Goal: Obtain resource: Obtain resource

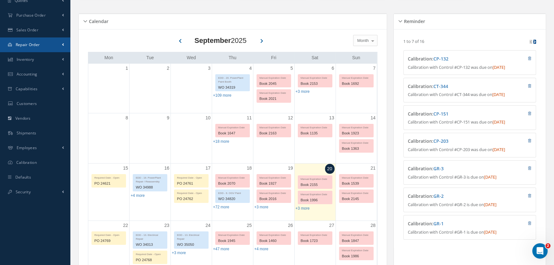
scroll to position [87, 0]
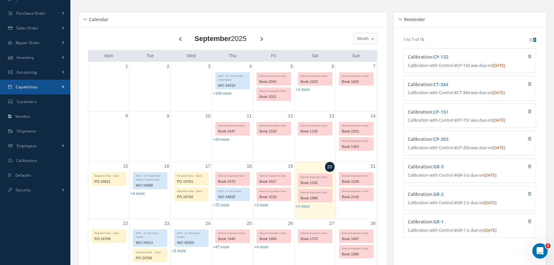
click at [36, 84] on span "Capabilities" at bounding box center [27, 86] width 22 height 5
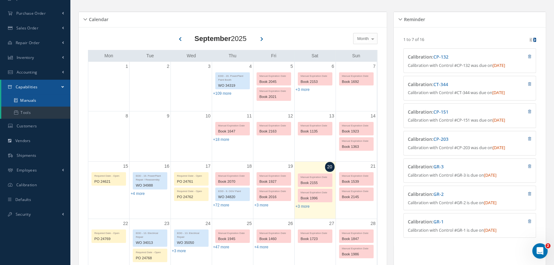
click at [35, 99] on link "Manuals" at bounding box center [35, 100] width 69 height 12
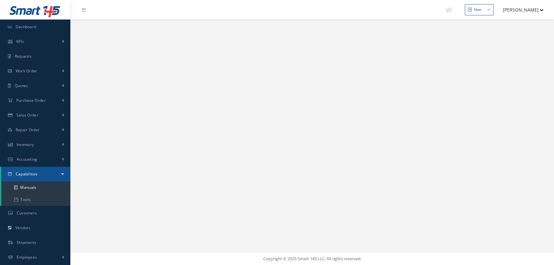
select select "25"
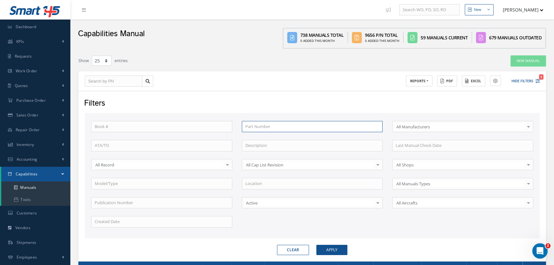
click at [254, 128] on input "text" at bounding box center [312, 127] width 141 height 12
type input "3"
type input "32"
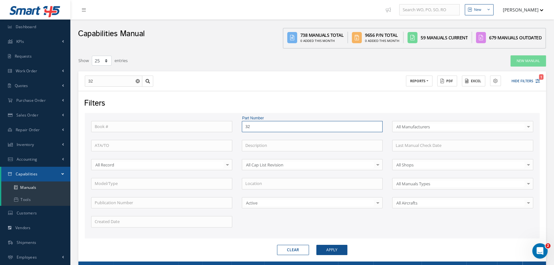
type input "321"
type input "321-"
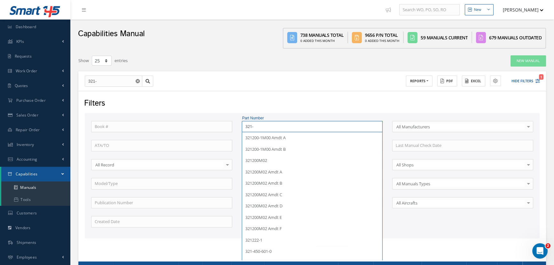
type input "321-4"
type input "321-45"
type input "321-458"
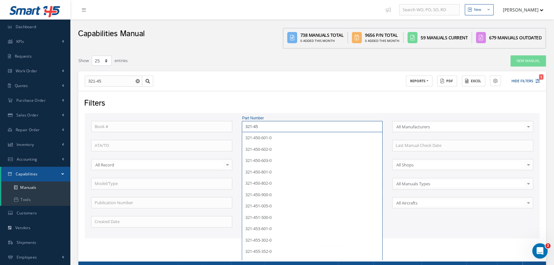
type input "321-458"
type input "321-458-"
type input "321-458-7"
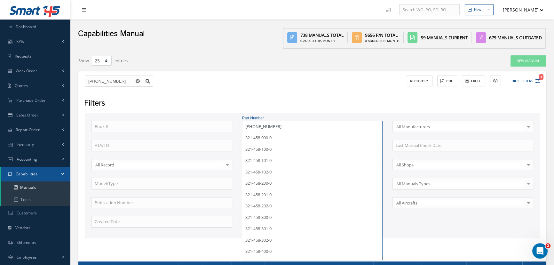
type input "321-458-70"
type input "321-458-701"
type input "321-458-701-"
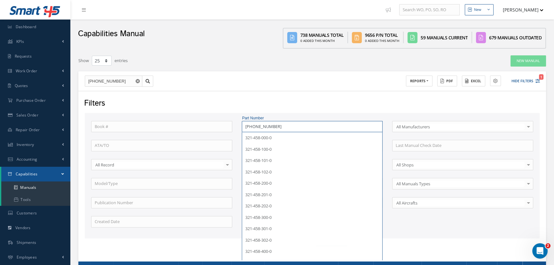
type input "321-458-701-"
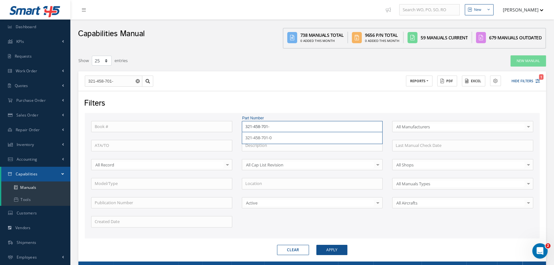
type input "321-458-701-0"
click at [316, 245] on button "Apply" at bounding box center [331, 250] width 31 height 10
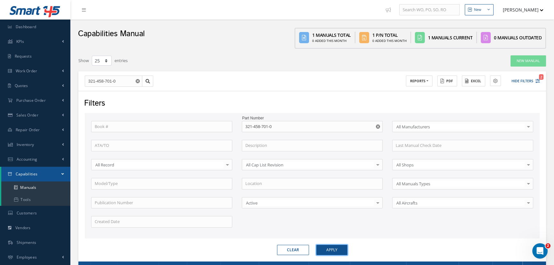
click at [338, 249] on button "Apply" at bounding box center [331, 250] width 31 height 10
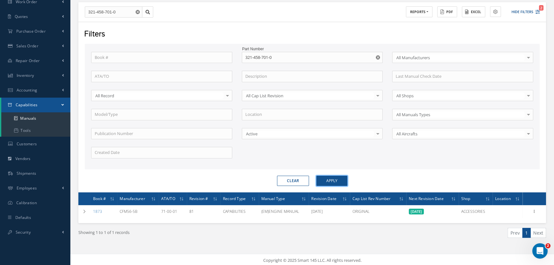
scroll to position [70, 0]
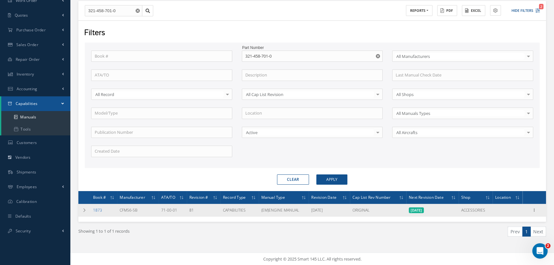
click at [99, 209] on link "1873" at bounding box center [97, 209] width 9 height 5
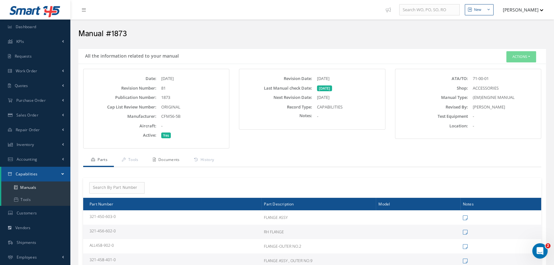
click at [160, 160] on link "Documents" at bounding box center [165, 160] width 41 height 13
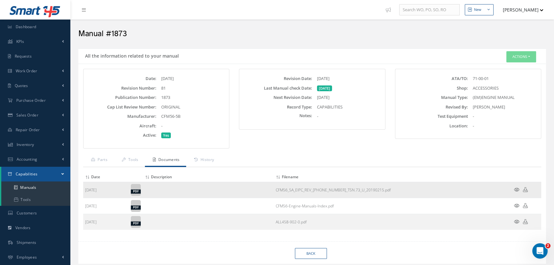
click at [217, 185] on td at bounding box center [208, 190] width 131 height 16
click at [307, 188] on link "CFM56_5A_EIPC_REV_71-00-01-05_TSN.73_U_20190215.pdf" at bounding box center [333, 189] width 115 height 5
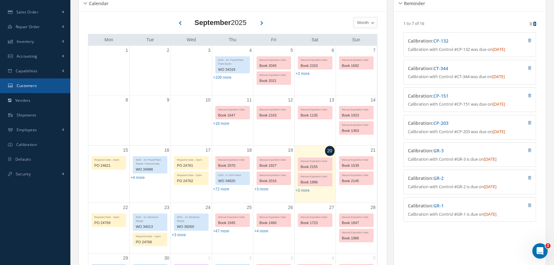
scroll to position [116, 0]
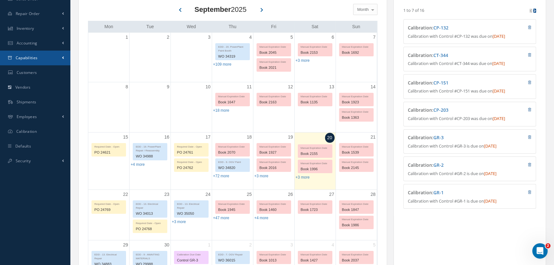
click at [30, 59] on span "Capabilities" at bounding box center [27, 57] width 22 height 5
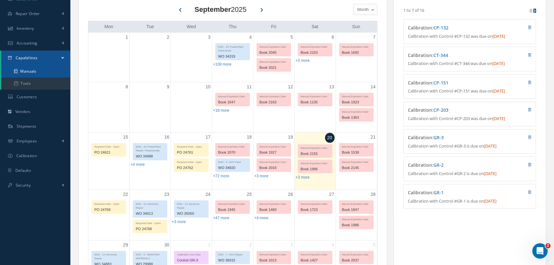
click at [26, 71] on link "Manuals" at bounding box center [35, 71] width 69 height 12
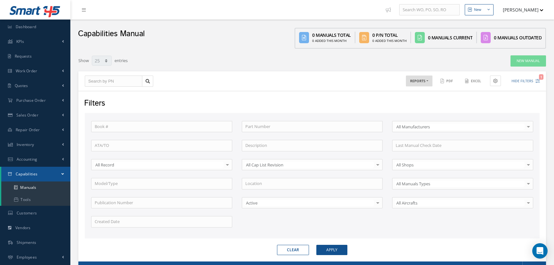
select select "25"
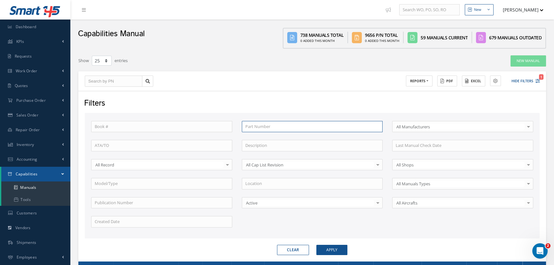
click at [261, 125] on input "text" at bounding box center [312, 127] width 141 height 12
type input "3"
type input "32"
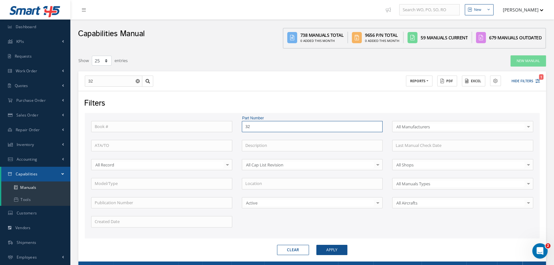
type input "321"
type input "321-"
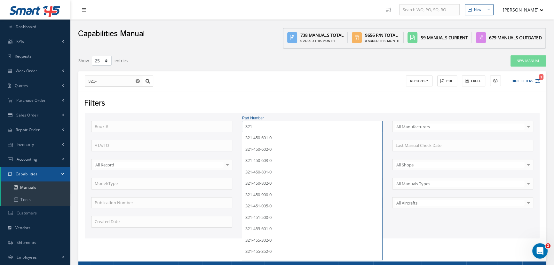
type input "321-4"
type input "321-45"
type input "321-458"
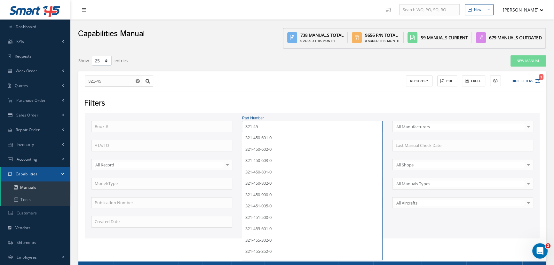
type input "321-458"
type input "321-458-"
type input "321-458-7"
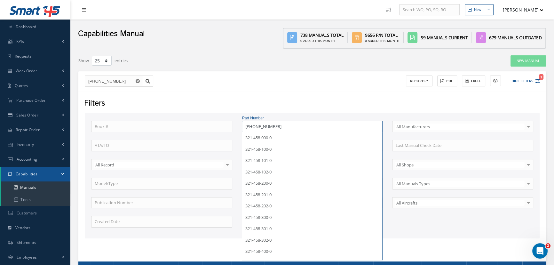
type input "321-458-70"
type input "321-458-701"
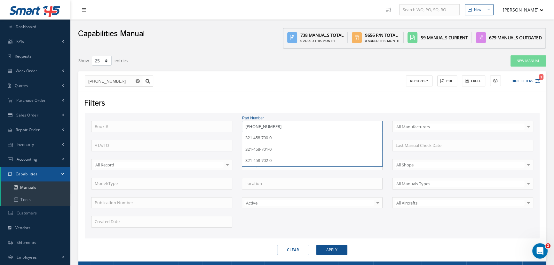
type input "321-458-701-"
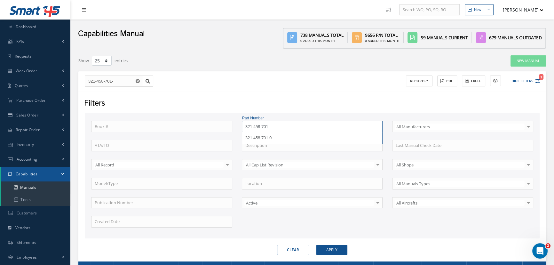
type input "321-458-701-0"
click at [316, 245] on button "Apply" at bounding box center [331, 250] width 31 height 10
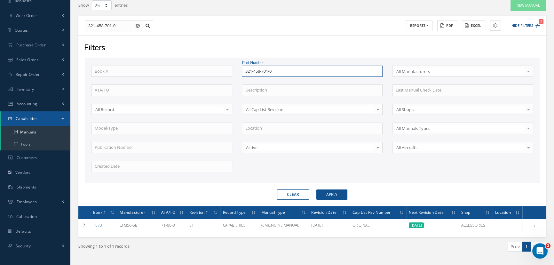
scroll to position [70, 0]
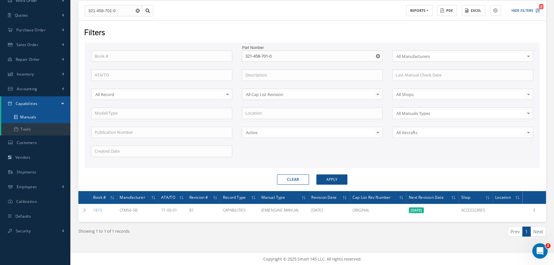
click at [36, 119] on link "Manuals" at bounding box center [35, 117] width 69 height 12
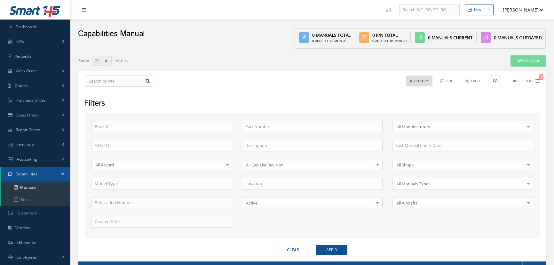
select select "25"
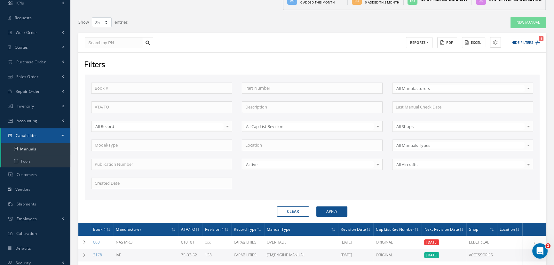
scroll to position [29, 0]
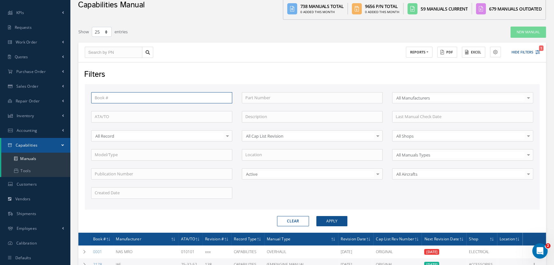
click at [106, 96] on input "text" at bounding box center [161, 98] width 141 height 12
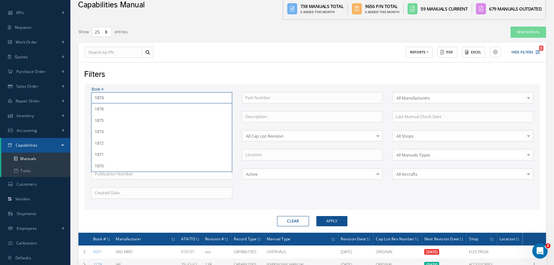
type input "1873"
click at [316, 216] on button "Apply" at bounding box center [331, 221] width 31 height 10
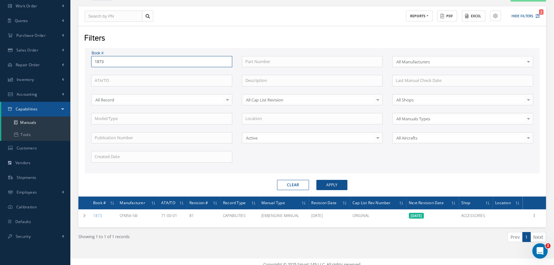
scroll to position [70, 0]
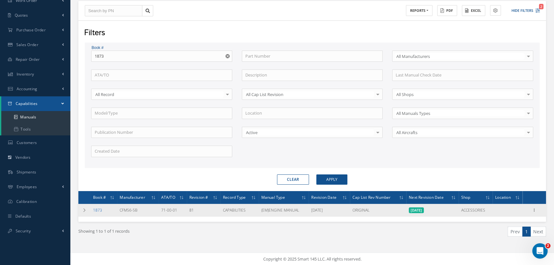
click at [96, 207] on link "1873" at bounding box center [97, 209] width 9 height 5
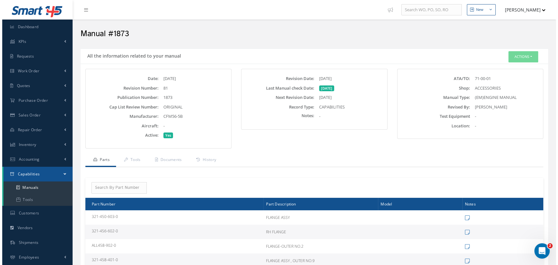
scroll to position [29, 0]
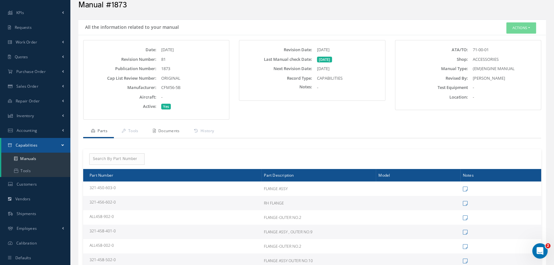
click at [168, 129] on link "Documents" at bounding box center [165, 131] width 41 height 13
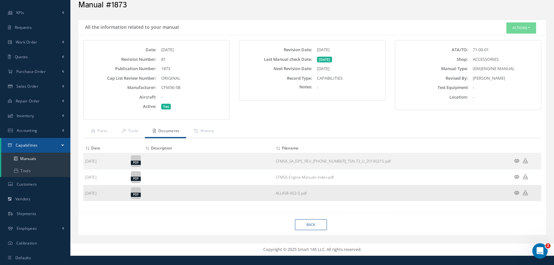
click at [515, 192] on icon at bounding box center [516, 192] width 5 height 5
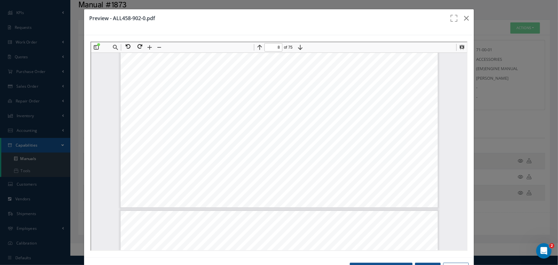
scroll to position [3492, 0]
type input "15"
click at [464, 19] on icon "button" at bounding box center [466, 18] width 5 height 8
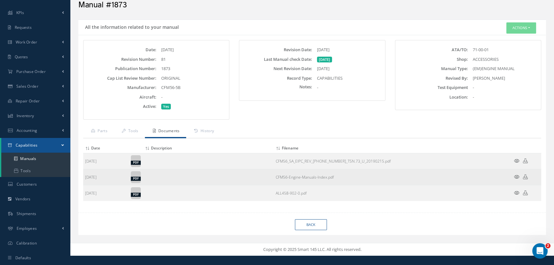
click at [518, 177] on icon at bounding box center [516, 176] width 5 height 5
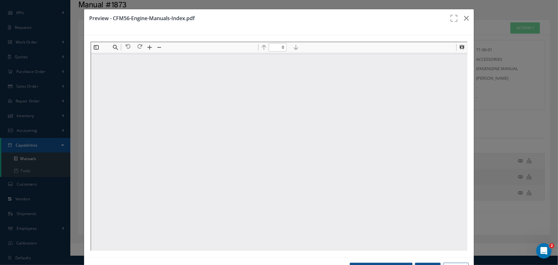
scroll to position [0, 0]
type input "1"
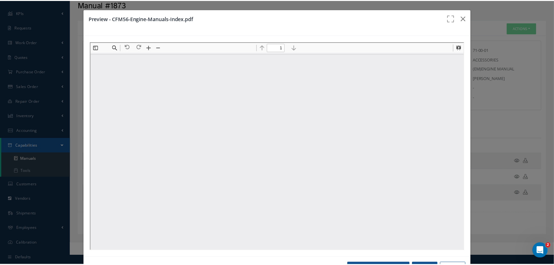
scroll to position [3, 0]
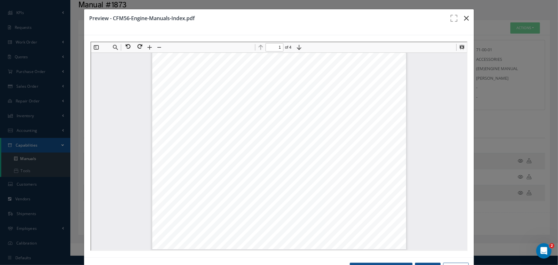
click at [464, 19] on icon "button" at bounding box center [466, 18] width 5 height 8
